Goal: Task Accomplishment & Management: Use online tool/utility

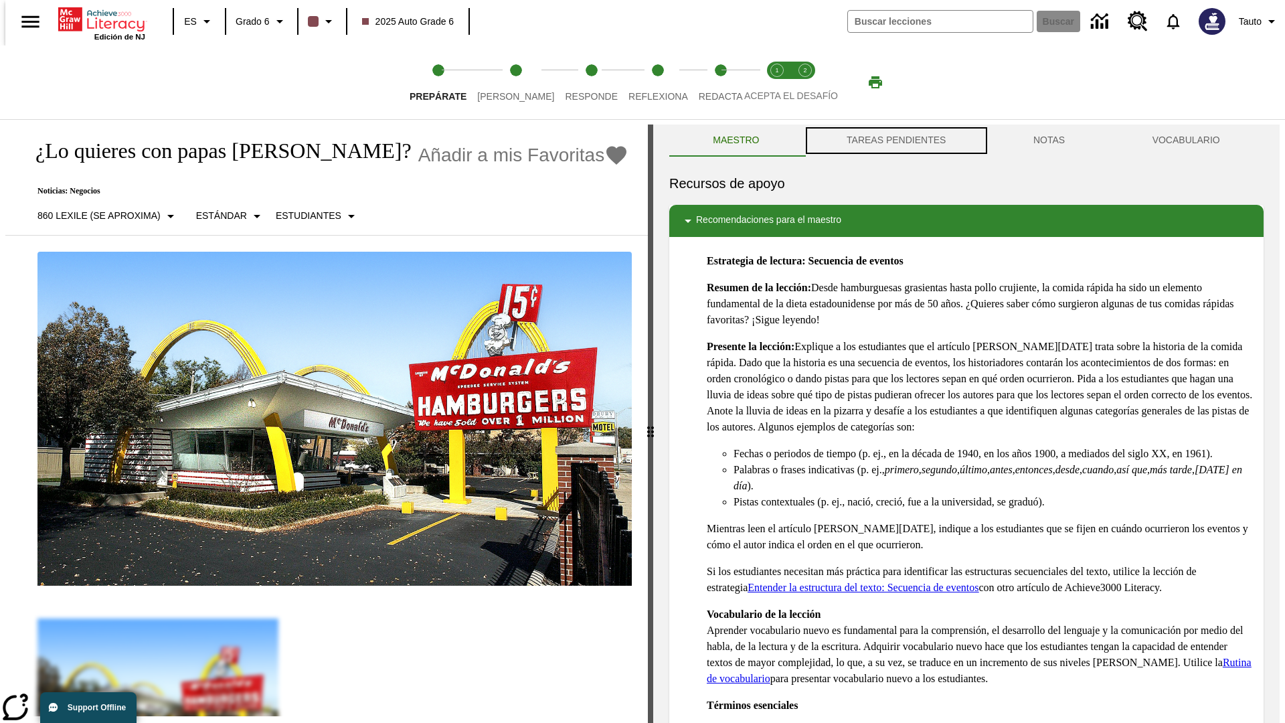
click at [895, 141] on button "TAREAS PENDIENTES" at bounding box center [896, 140] width 187 height 32
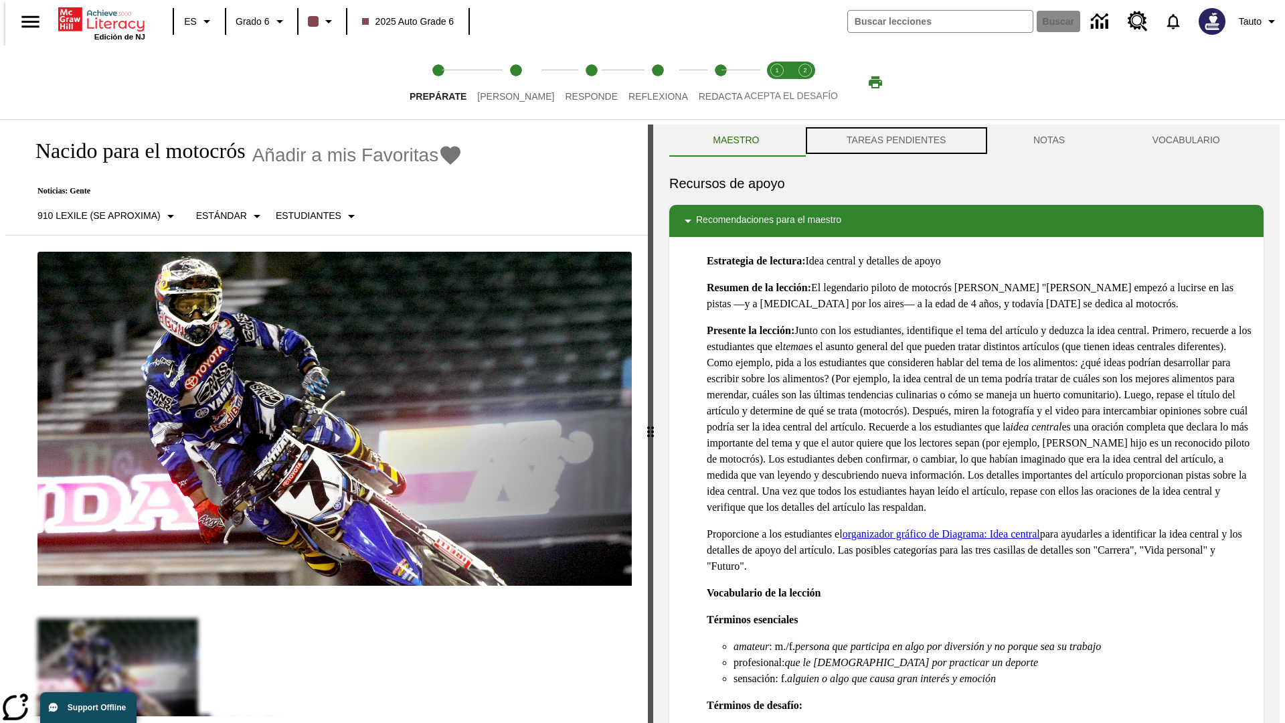
click at [895, 141] on button "TAREAS PENDIENTES" at bounding box center [896, 140] width 187 height 32
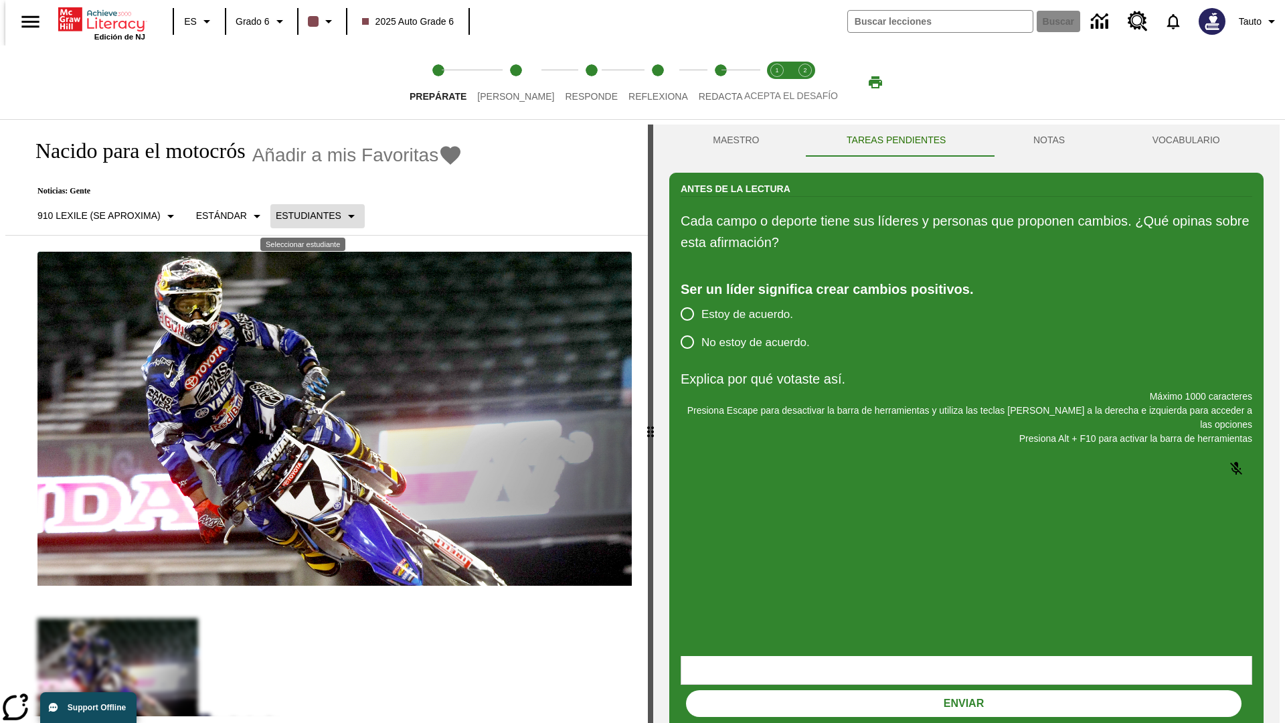
click at [306, 215] on p "Estudiantes" at bounding box center [309, 216] width 66 height 14
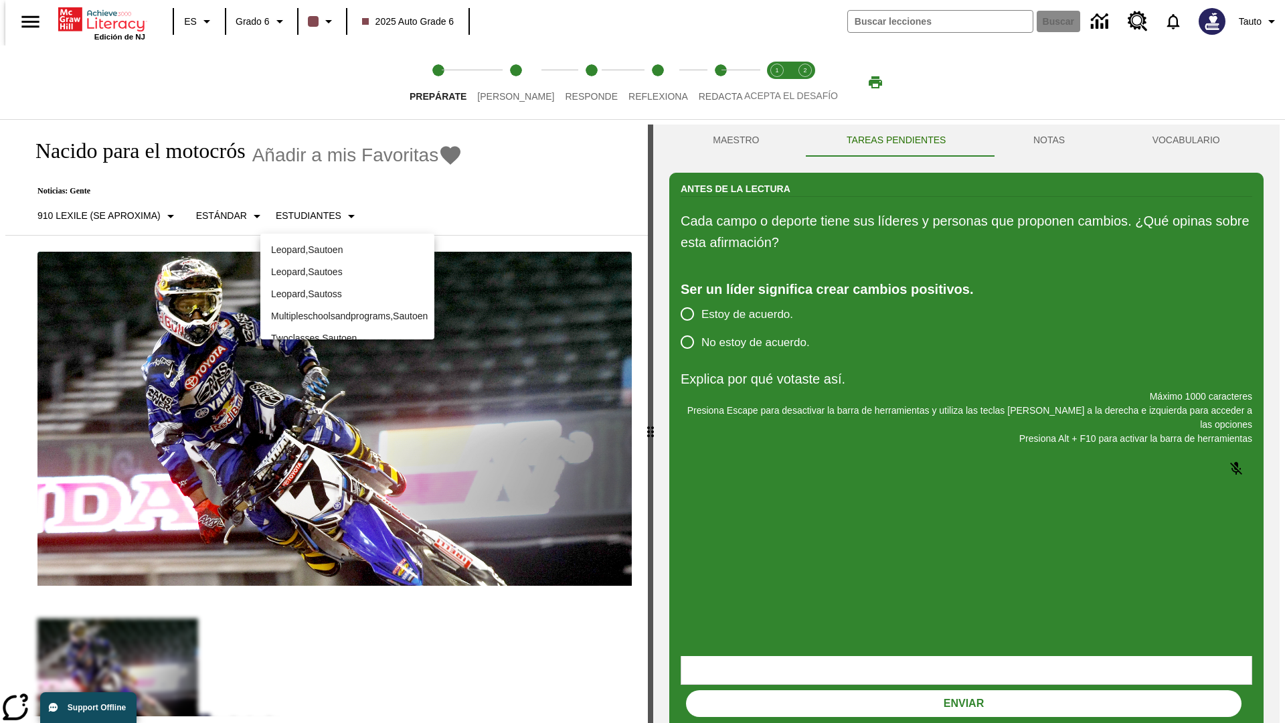
click at [347, 272] on p "Leopard , Sautoes" at bounding box center [347, 272] width 153 height 14
